Goal: Information Seeking & Learning: Learn about a topic

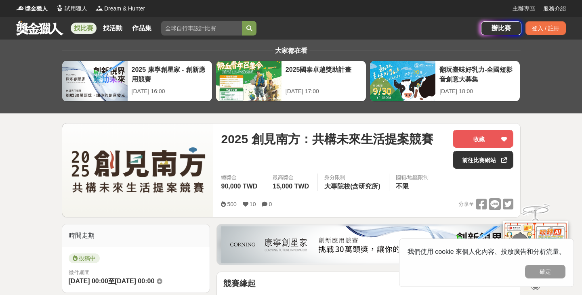
click at [46, 29] on link at bounding box center [39, 27] width 49 height 15
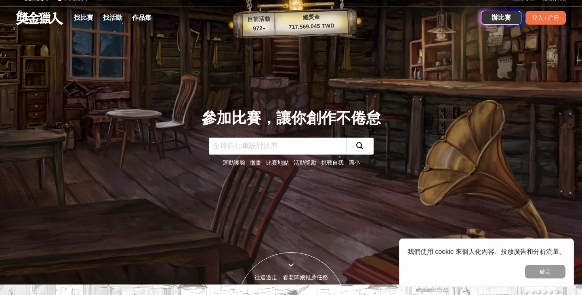
scroll to position [8, 0]
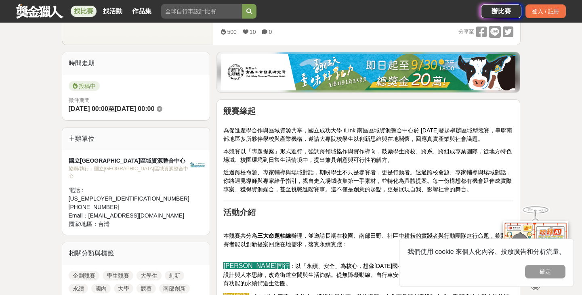
scroll to position [172, 0]
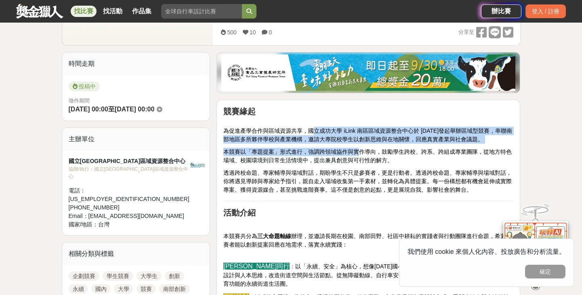
drag, startPoint x: 314, startPoint y: 130, endPoint x: 361, endPoint y: 153, distance: 52.3
click at [361, 153] on span "本競賽以「專題提案」形式進行，強調跨領域協作與實作導向，鼓勵學生跨校、跨系、跨組成專業團隊，從地方特色場域、校園環境到日常生活情境中，提出兼具創意與可行性的解…" at bounding box center [367, 156] width 288 height 15
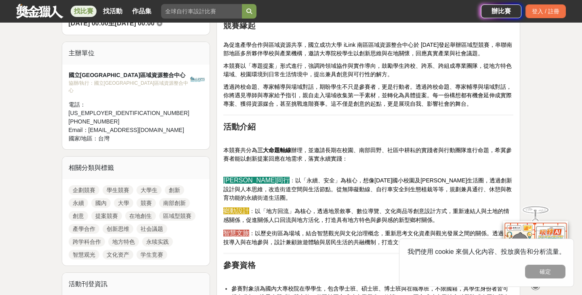
scroll to position [258, 0]
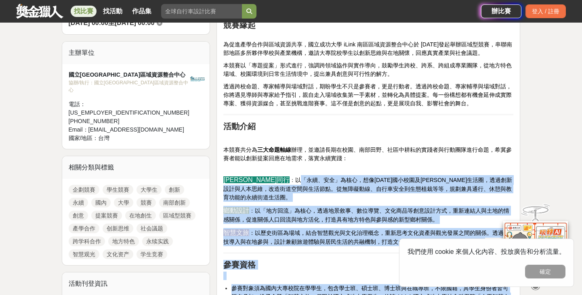
drag, startPoint x: 262, startPoint y: 180, endPoint x: 503, endPoint y: 204, distance: 242.2
click at [410, 184] on p "智安同行 ： 以「永續、安全」為核心，想像[DATE]國小校園及[PERSON_NAME]生活圈，透過創新設計與人本思維，改造街道空間與生活節點。從無障礙動線…" at bounding box center [368, 184] width 290 height 35
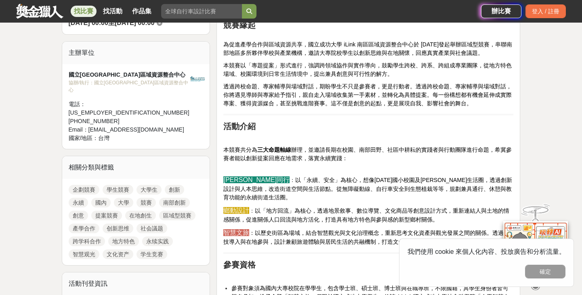
click at [509, 188] on p "智安同行 ： 以「永續、安全」為核心，想像[DATE]國小校園及[PERSON_NAME]生活圈，透過創新設計與人本思維，改造街道空間與生活節點。從無障礙動線…" at bounding box center [368, 184] width 290 height 35
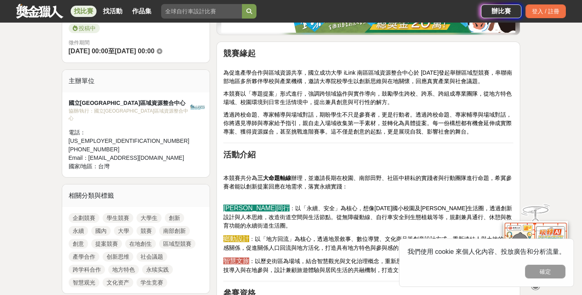
scroll to position [227, 0]
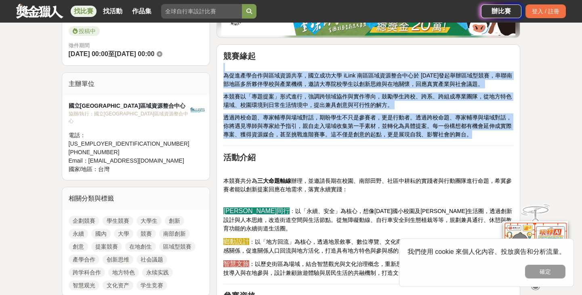
drag, startPoint x: 223, startPoint y: 71, endPoint x: 404, endPoint y: 152, distance: 198.7
copy div "為促進產學合作與區域資源共享，國立成功大學 iLink 南區區域資源整合中心於 [DATE]發起舉辦區域型競賽，串聯南部地區多所夥伴學校與產業機構，邀請大專院…"
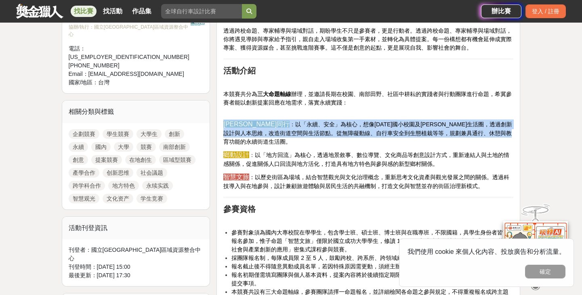
drag, startPoint x: 224, startPoint y: 124, endPoint x: 508, endPoint y: 134, distance: 283.9
click at [508, 134] on p "智安同行 ： 以「永續、安全」為核心，想像[DATE]國小校園及[PERSON_NAME]生活圈，透過創新設計與人本思維，改造街道空間與生活節點。從無障礙動線…" at bounding box center [368, 128] width 290 height 35
copy p "智安同行 ： 以「永續、安全」為核心，想像[DATE]國小校園及[PERSON_NAME]生活圈，透過創新設計與人本思維，改造街道空間與生活節點。從無障礙動線…"
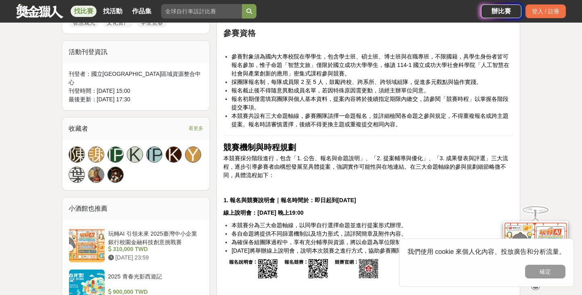
scroll to position [485, 0]
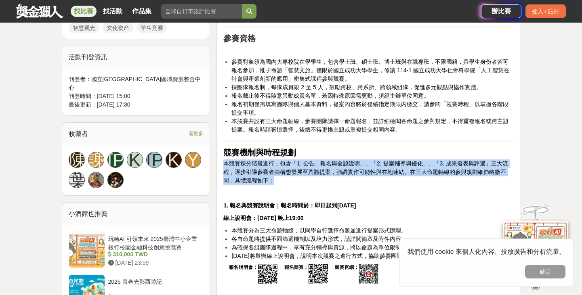
drag, startPoint x: 223, startPoint y: 153, endPoint x: 291, endPoint y: 174, distance: 71.5
click at [291, 174] on p "本競賽採分階段進行，包含「1. 公告、報名與命題說明」、「2. 提案輔導與優化」、「3. 成果發表與評選」三大流程，逐步引導參賽者由構想發展至具體提案，強調實…" at bounding box center [368, 171] width 290 height 25
copy span "本競賽採分階段進行，包含「1. 公告、報名與命題說明」、「2. 提案輔導與優化」、「3. 成果發表與評選」三大流程，逐步引導參賽者由構想發展至具體提案，強調實…"
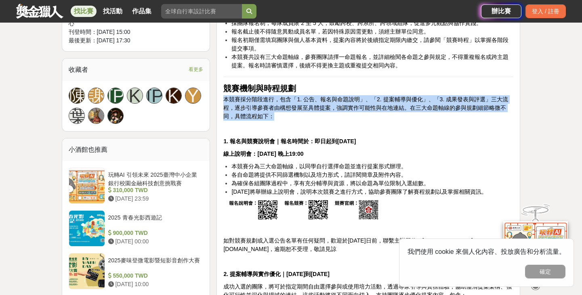
scroll to position [455, 0]
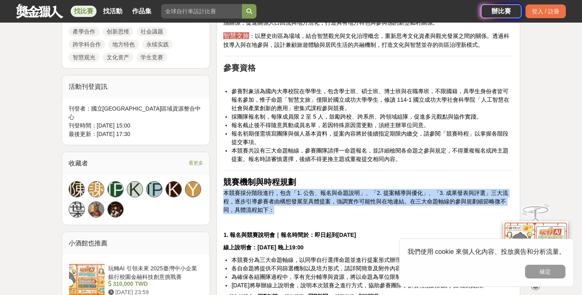
click at [329, 177] on h2 "競賽機制與時程規劃" at bounding box center [368, 182] width 290 height 10
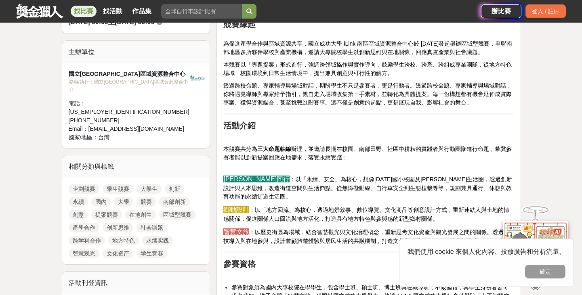
scroll to position [259, 0]
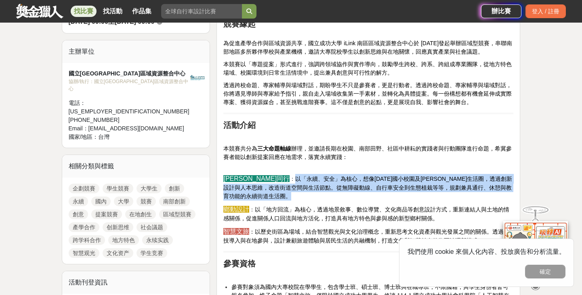
drag, startPoint x: 253, startPoint y: 176, endPoint x: 406, endPoint y: 194, distance: 154.8
copy span "以「永續、安全」為核心，想像[DATE]國小校園及[PERSON_NAME]生活圈，透過創新設計與人本思維，改造街道空間與生活節點。從無障礙動線、自行車安全到…"
